Goal: Complete application form

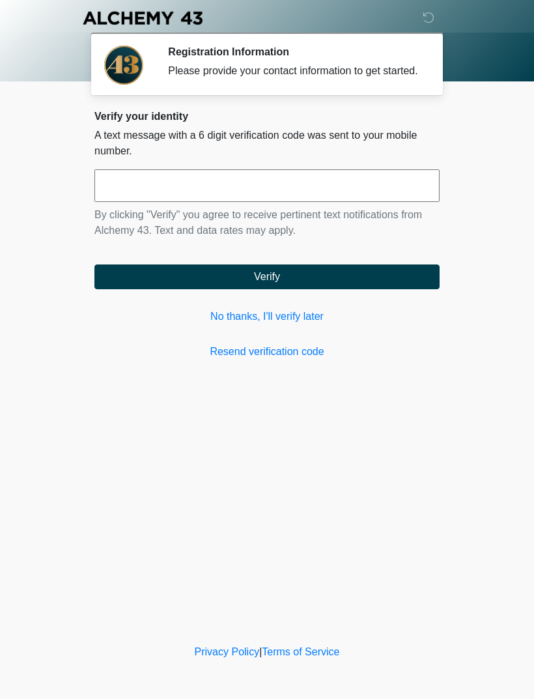
click at [255, 195] on input "text" at bounding box center [266, 185] width 345 height 33
type input "******"
click at [394, 287] on button "Verify" at bounding box center [266, 276] width 345 height 25
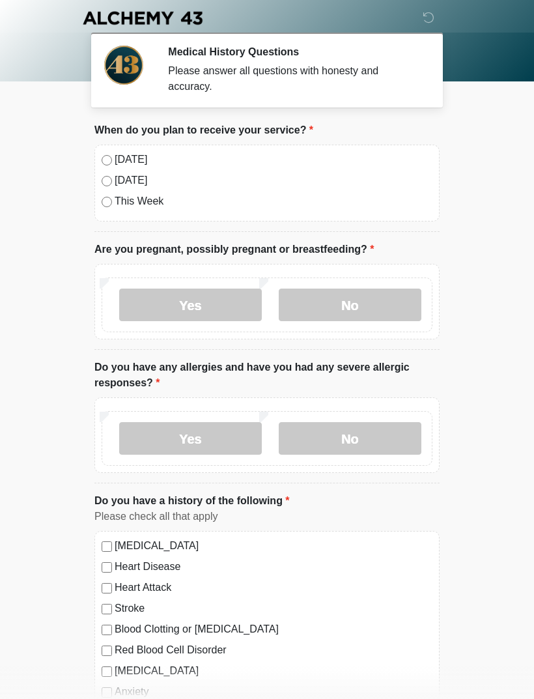
click at [115, 158] on label "[DATE]" at bounding box center [274, 160] width 318 height 16
click at [385, 295] on label "No" at bounding box center [350, 305] width 143 height 33
click at [379, 433] on label "No" at bounding box center [350, 438] width 143 height 33
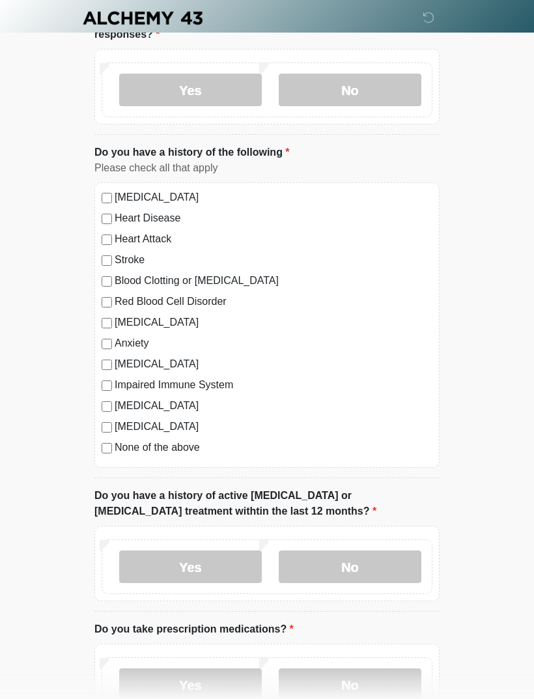
scroll to position [350, 0]
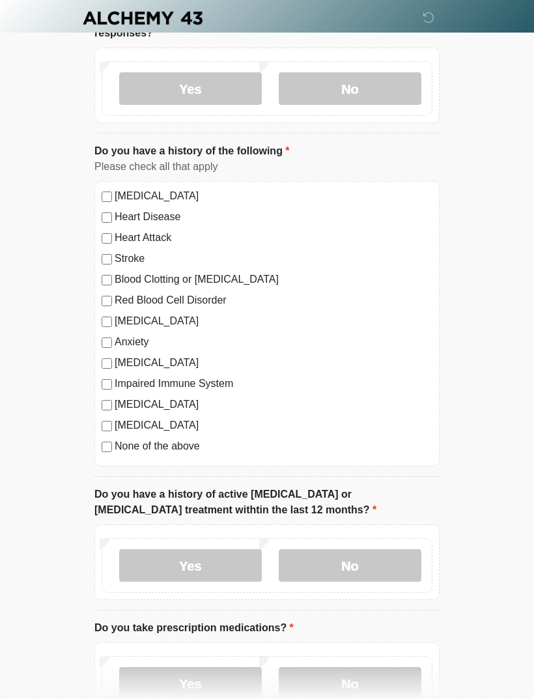
click at [385, 561] on label "No" at bounding box center [350, 565] width 143 height 33
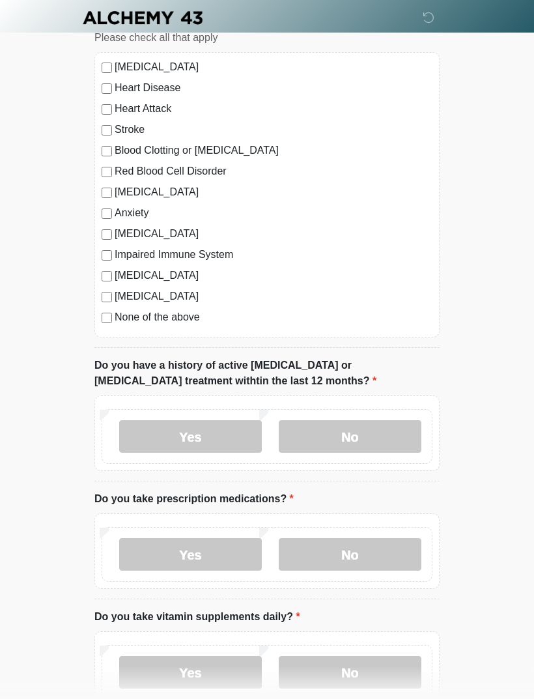
scroll to position [480, 0]
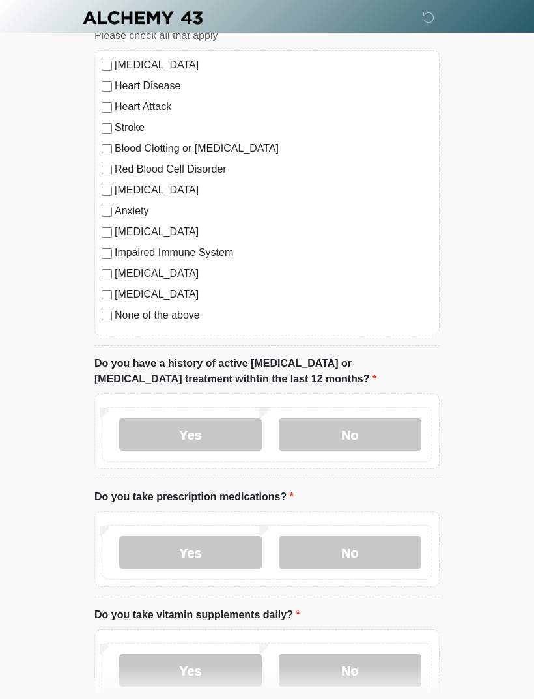
click at [391, 546] on label "No" at bounding box center [350, 553] width 143 height 33
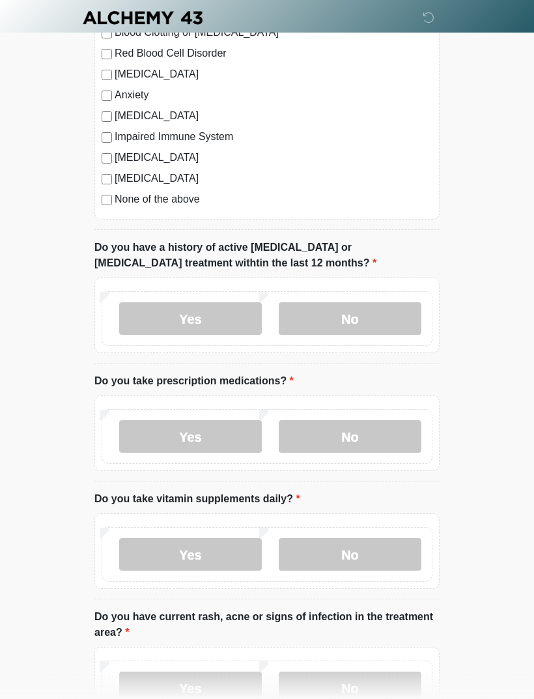
scroll to position [597, 0]
click at [163, 557] on label "Yes" at bounding box center [190, 554] width 143 height 33
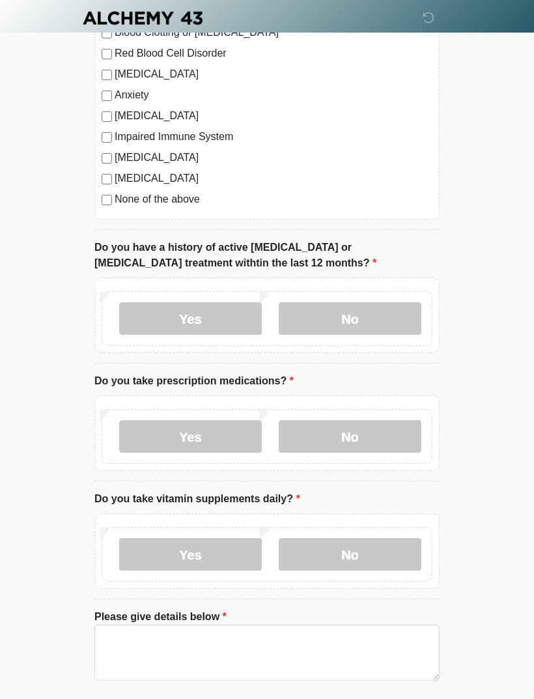
click at [375, 552] on label "No" at bounding box center [350, 554] width 143 height 33
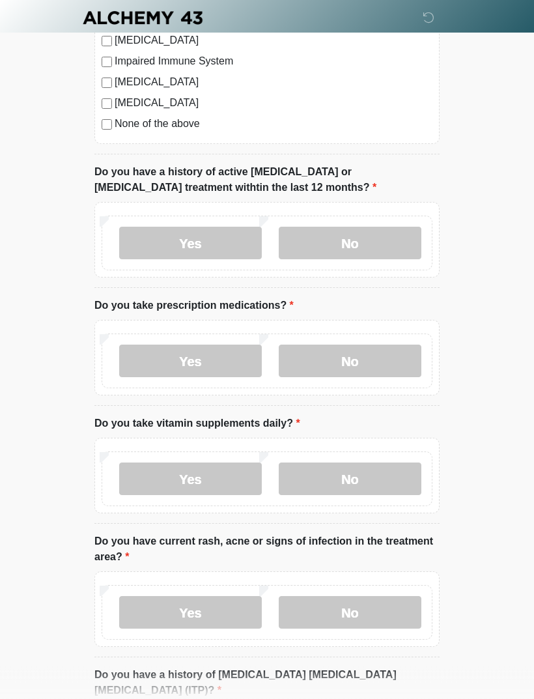
scroll to position [672, 0]
click at [380, 609] on label "No" at bounding box center [350, 612] width 143 height 33
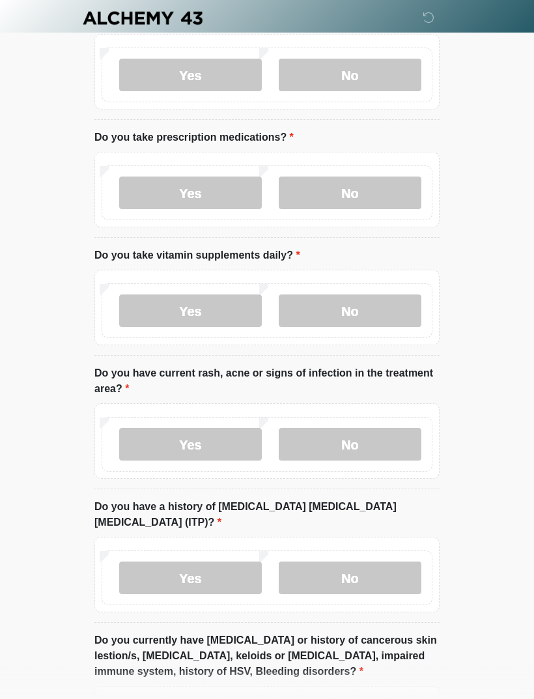
click at [386, 561] on label "No" at bounding box center [350, 577] width 143 height 33
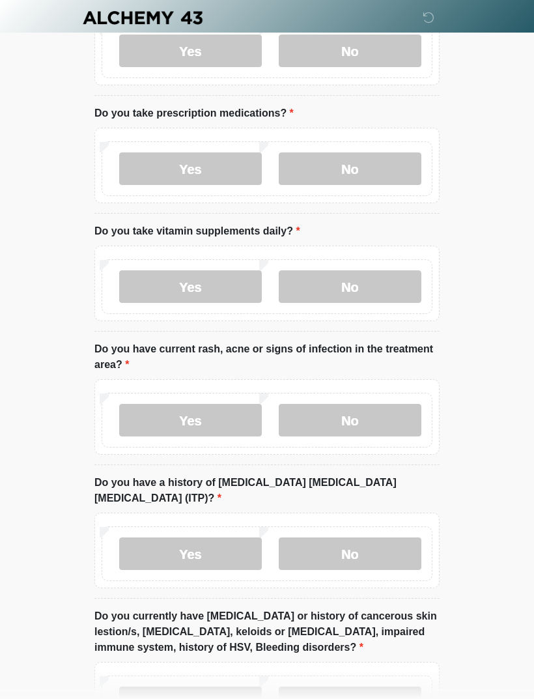
scroll to position [914, 0]
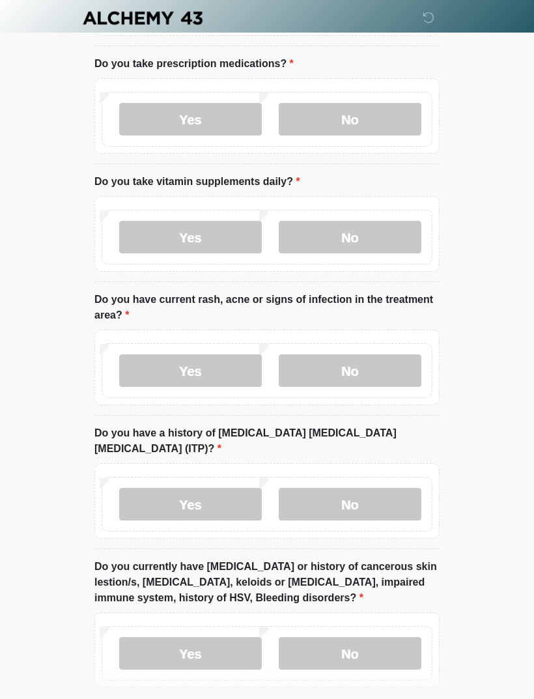
click at [383, 637] on label "No" at bounding box center [350, 653] width 143 height 33
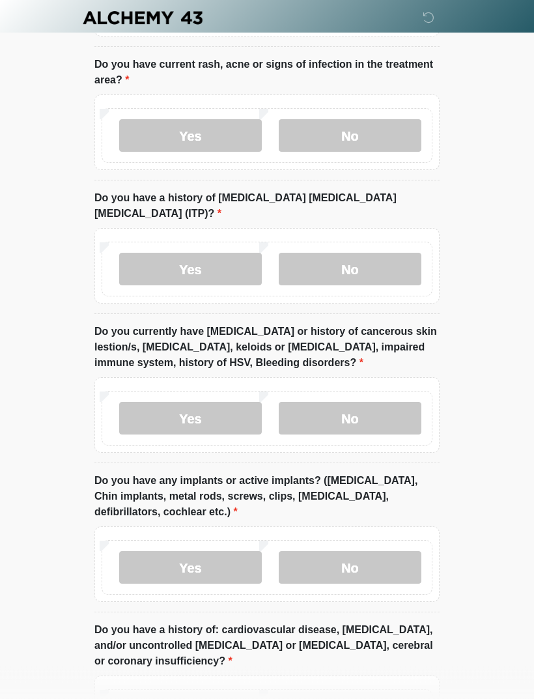
scroll to position [1149, 0]
click at [391, 551] on label "No" at bounding box center [350, 567] width 143 height 33
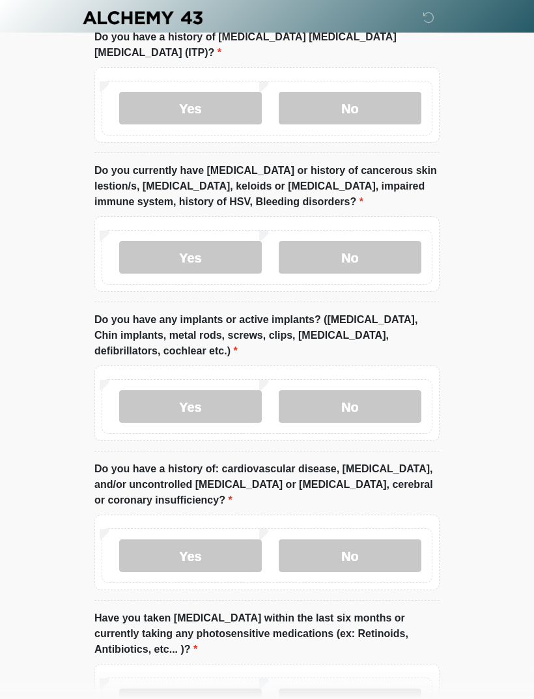
scroll to position [1310, 0]
click at [377, 539] on label "No" at bounding box center [350, 555] width 143 height 33
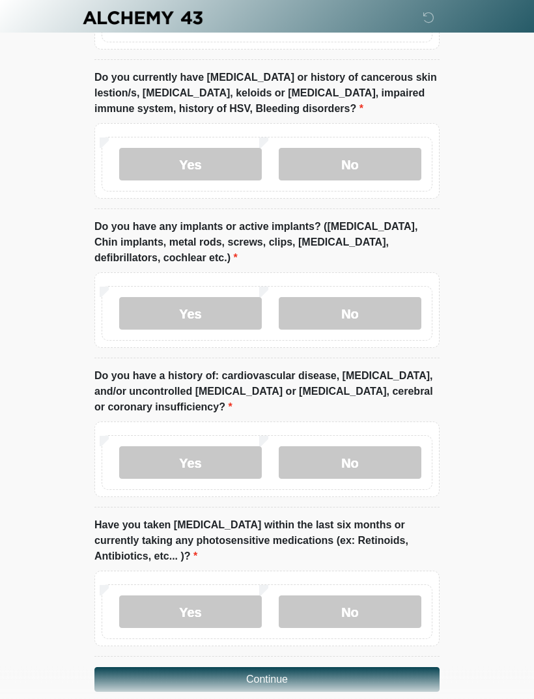
scroll to position [1405, 0]
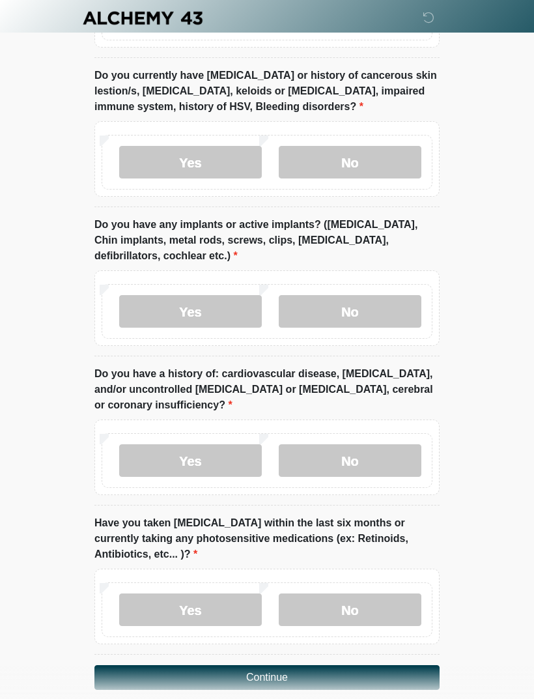
click at [378, 593] on label "No" at bounding box center [350, 609] width 143 height 33
click at [361, 665] on button "Continue" at bounding box center [266, 677] width 345 height 25
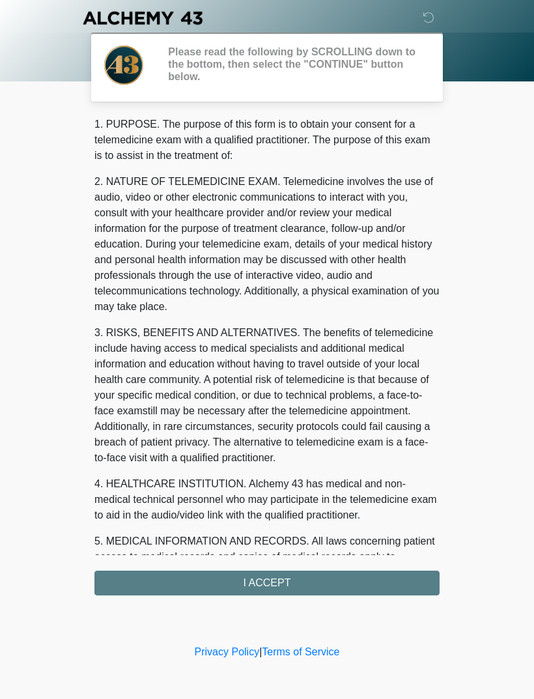
scroll to position [0, 0]
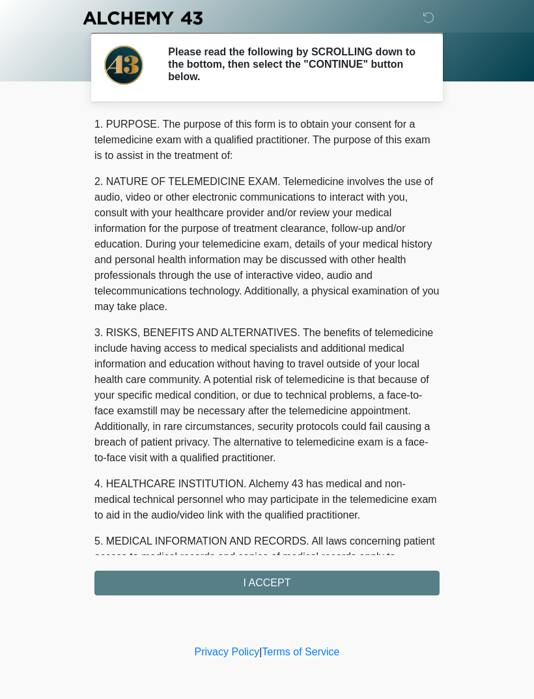
click at [363, 581] on div "1. PURPOSE. The purpose of this form is to obtain your consent for a telemedici…" at bounding box center [266, 356] width 345 height 479
click at [341, 580] on div "1. PURPOSE. The purpose of this form is to obtain your consent for a telemedici…" at bounding box center [266, 356] width 345 height 479
click at [266, 577] on div "1. PURPOSE. The purpose of this form is to obtain your consent for a telemedici…" at bounding box center [266, 356] width 345 height 479
click at [279, 581] on div "1. PURPOSE. The purpose of this form is to obtain your consent for a telemedici…" at bounding box center [266, 356] width 345 height 479
click at [287, 575] on div "1. PURPOSE. The purpose of this form is to obtain your consent for a telemedici…" at bounding box center [266, 356] width 345 height 479
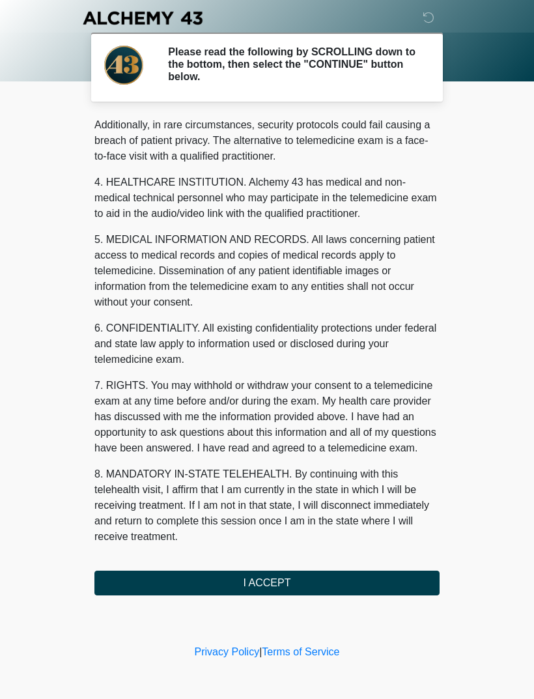
scroll to position [317, 0]
click at [358, 576] on button "I ACCEPT" at bounding box center [266, 583] width 345 height 25
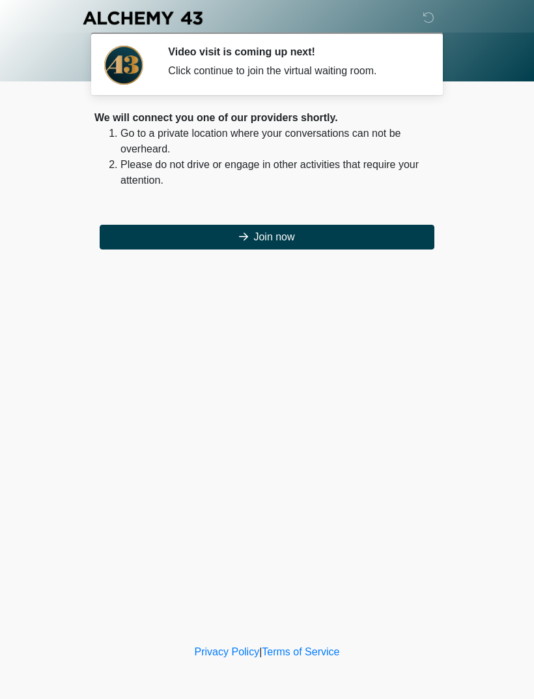
click at [367, 238] on button "Join now" at bounding box center [267, 237] width 335 height 25
